Goal: Task Accomplishment & Management: Complete application form

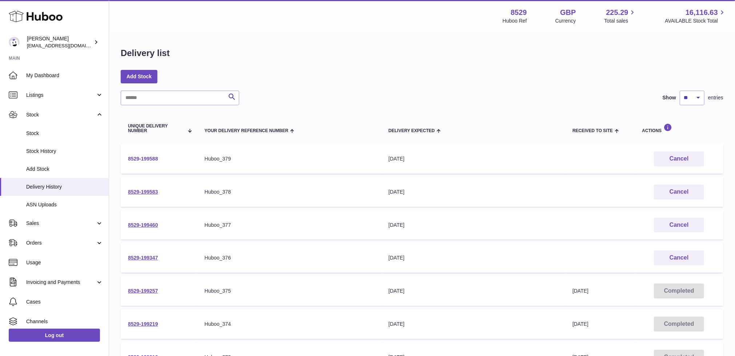
click at [157, 156] on link "8529-199588" at bounding box center [143, 159] width 30 height 6
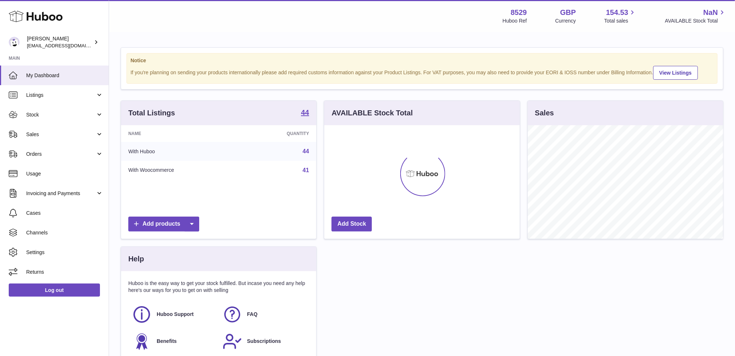
scroll to position [113, 196]
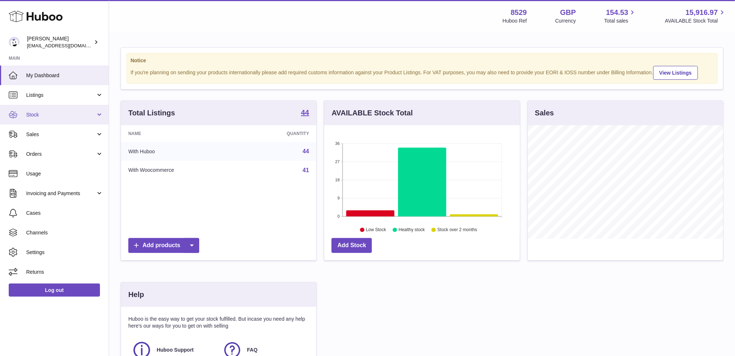
click at [46, 117] on span "Stock" at bounding box center [60, 114] width 69 height 7
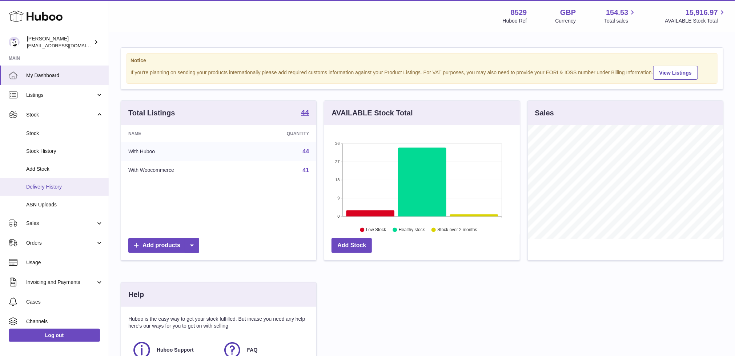
click at [43, 180] on link "Delivery History" at bounding box center [54, 187] width 109 height 18
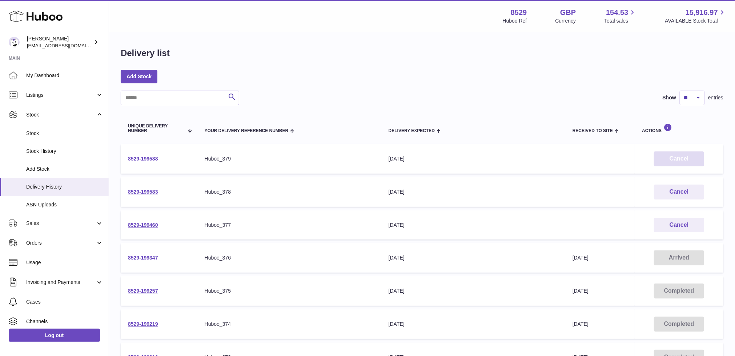
click at [666, 156] on button "Cancel" at bounding box center [679, 158] width 50 height 15
click at [155, 75] on link "Add Stock" at bounding box center [139, 76] width 37 height 13
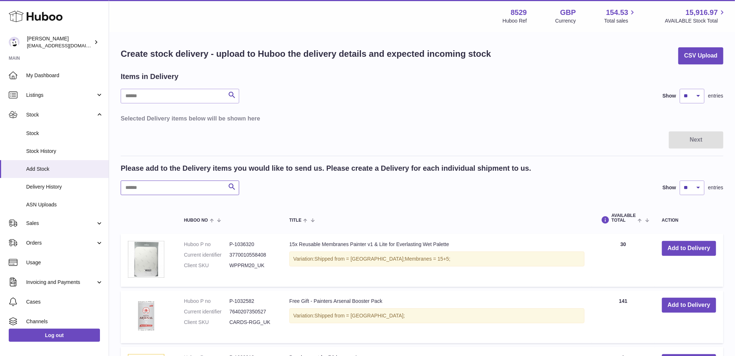
click at [191, 185] on input "text" at bounding box center [180, 187] width 119 height 15
paste input "******"
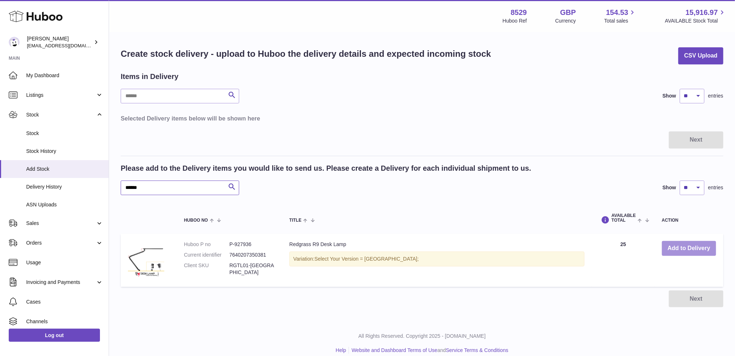
type input "******"
click at [679, 246] on button "Add to Delivery" at bounding box center [689, 248] width 54 height 15
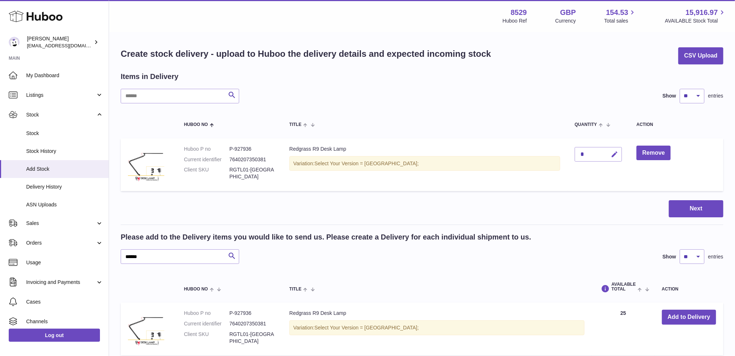
click at [611, 152] on icon "button" at bounding box center [615, 155] width 8 height 8
type input "**"
click at [612, 155] on icon "submit" at bounding box center [615, 154] width 7 height 7
click at [695, 210] on button "Next" at bounding box center [696, 208] width 55 height 17
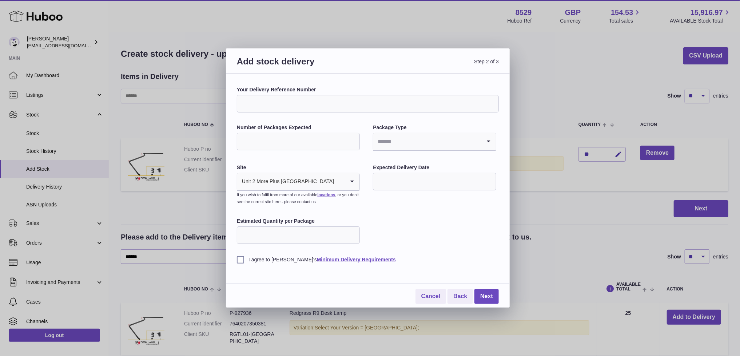
click at [273, 99] on input "Your Delivery Reference Number" at bounding box center [368, 103] width 262 height 17
click at [371, 100] on input "Your Delivery Reference Number" at bounding box center [368, 103] width 262 height 17
paste input "*********"
type input "*********"
click at [351, 139] on input "*" at bounding box center [298, 141] width 123 height 17
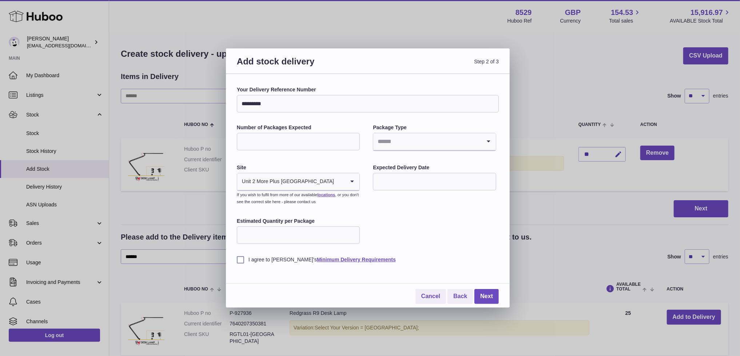
type input "*"
click at [351, 139] on input "*" at bounding box center [298, 141] width 123 height 17
click at [402, 142] on input "Search for option" at bounding box center [427, 141] width 108 height 17
click at [383, 188] on li "Boxes" at bounding box center [433, 190] width 121 height 15
click at [388, 183] on input "text" at bounding box center [434, 181] width 123 height 17
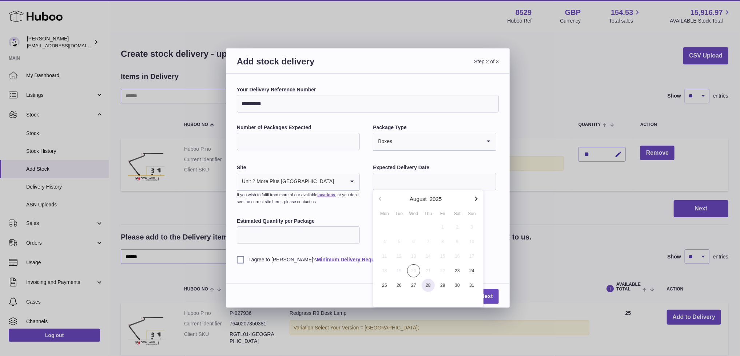
click at [427, 285] on span "28" at bounding box center [427, 285] width 13 height 13
type input "**********"
click at [325, 231] on input "Estimated Quantity per Package" at bounding box center [298, 234] width 123 height 17
type input "*"
click at [239, 257] on label "I agree to Huboo's Minimum Delivery Requirements" at bounding box center [368, 259] width 262 height 7
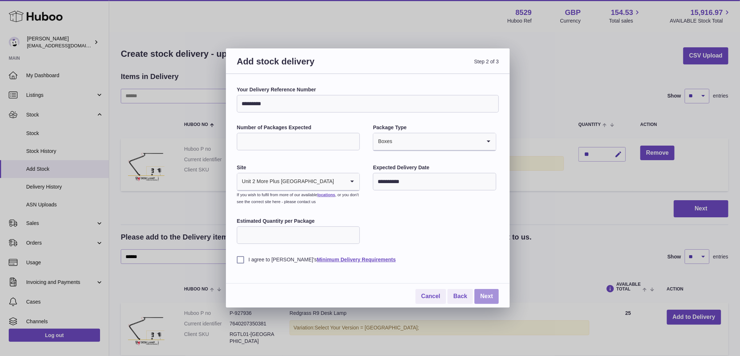
click at [486, 293] on link "Next" at bounding box center [486, 296] width 24 height 15
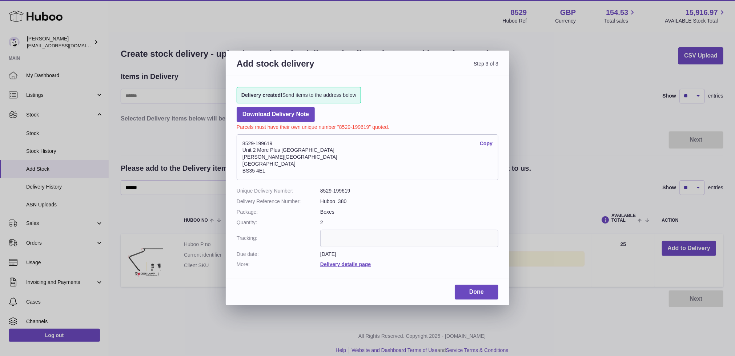
click at [259, 142] on address "8529-199619 Copy Unit 2 More Plus Central Park Hudson Ave Severn Beach BS35 4EL" at bounding box center [368, 157] width 262 height 46
copy address "8529-199619"
click at [277, 116] on link "Download Delivery Note" at bounding box center [276, 114] width 78 height 15
